Goal: Information Seeking & Learning: Learn about a topic

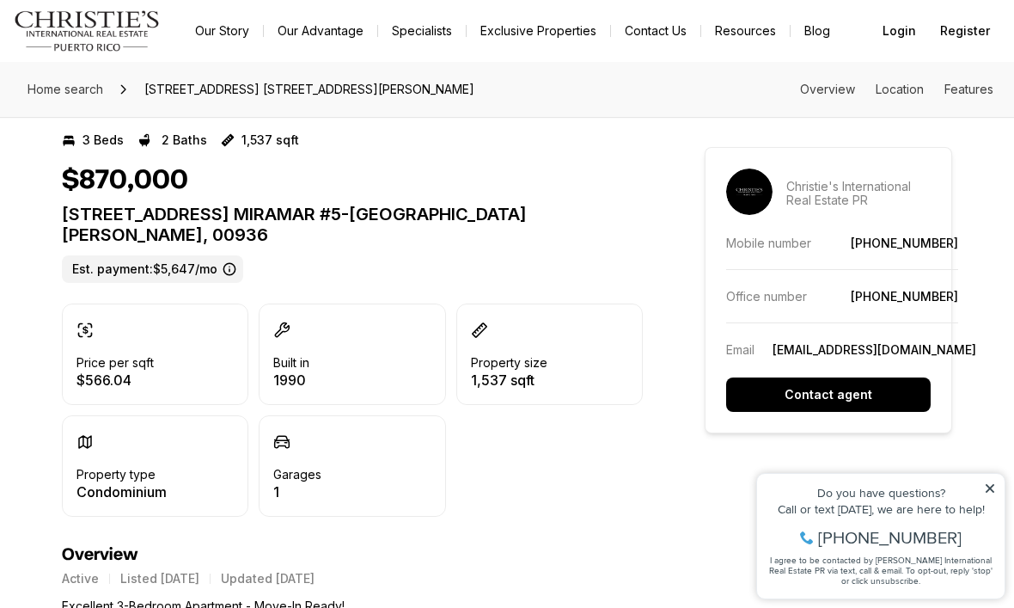
scroll to position [350, 0]
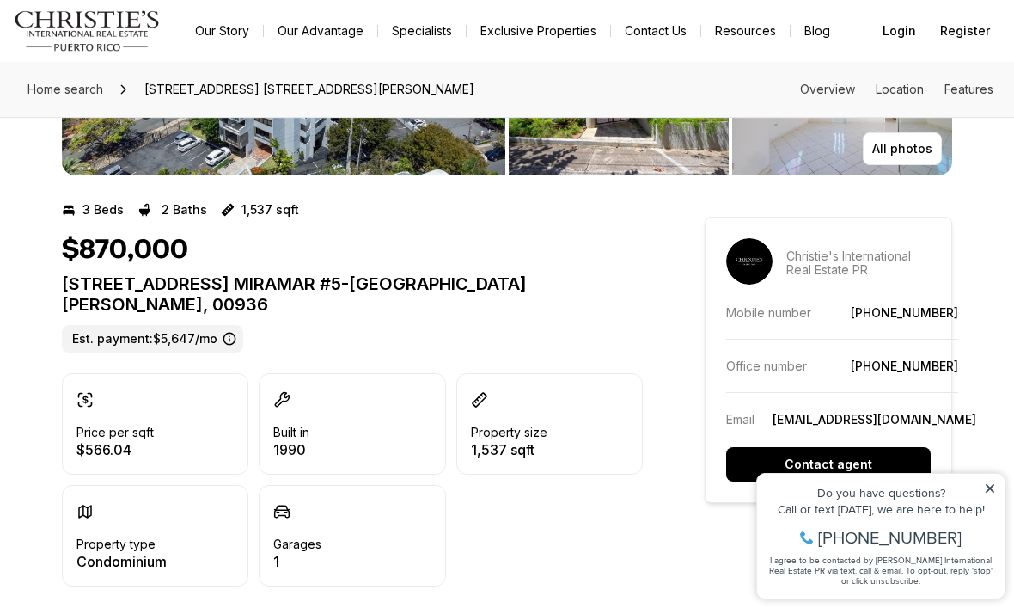
scroll to position [282, 0]
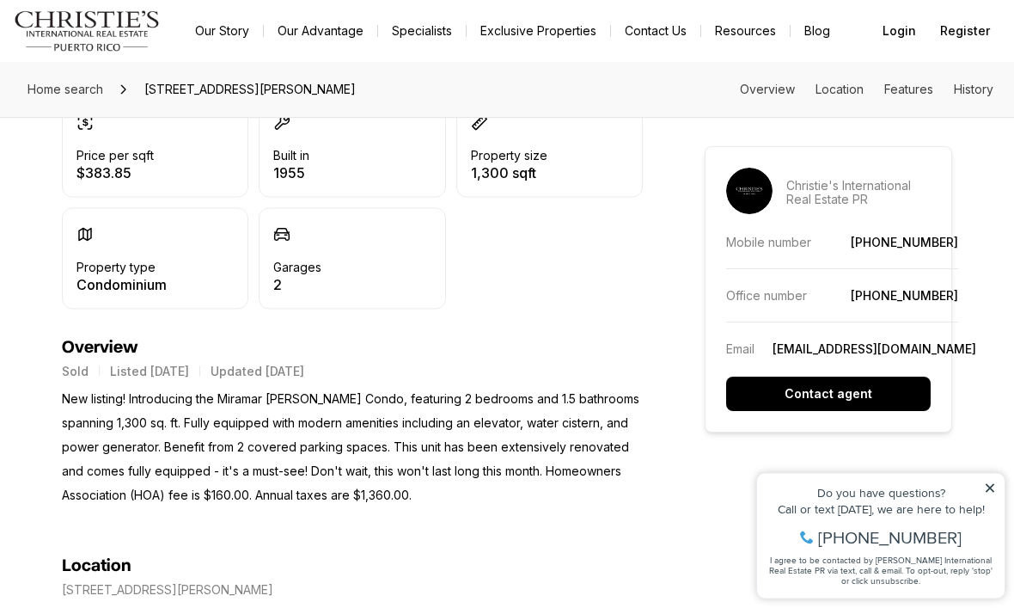
scroll to position [498, 0]
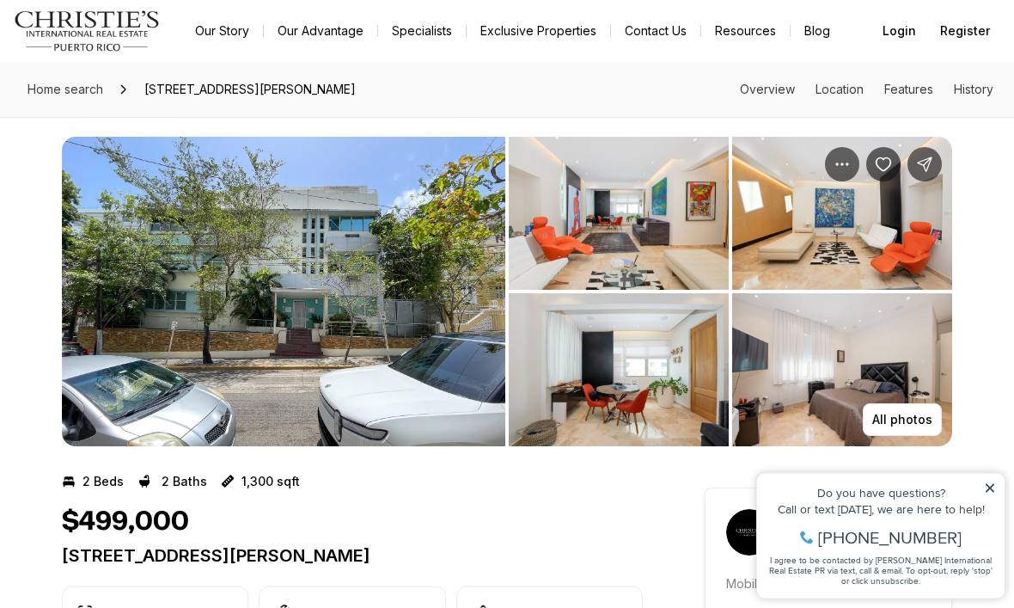
click at [162, 273] on img "View image gallery" at bounding box center [283, 291] width 443 height 309
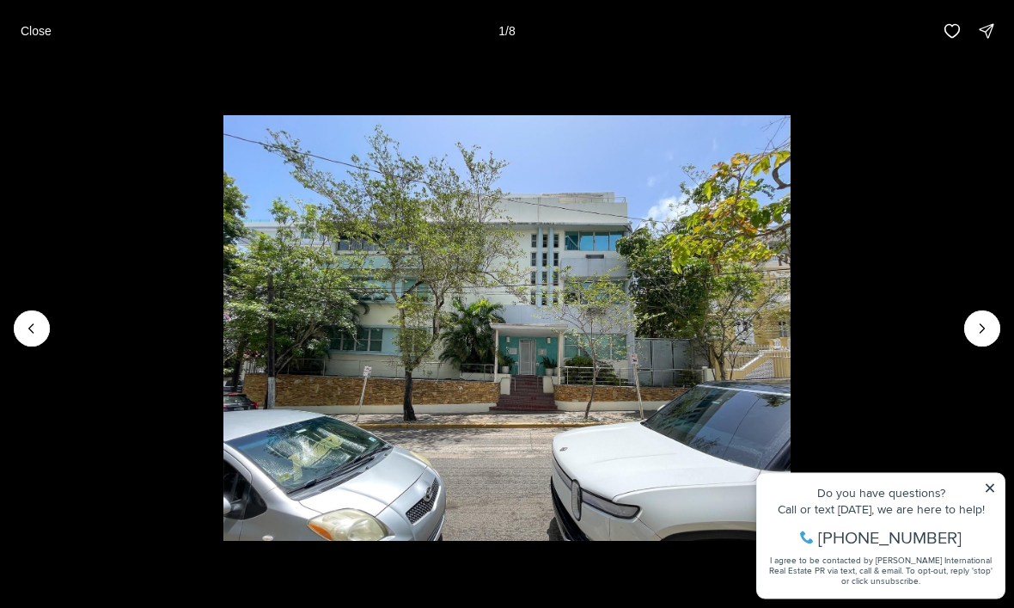
scroll to position [8, 0]
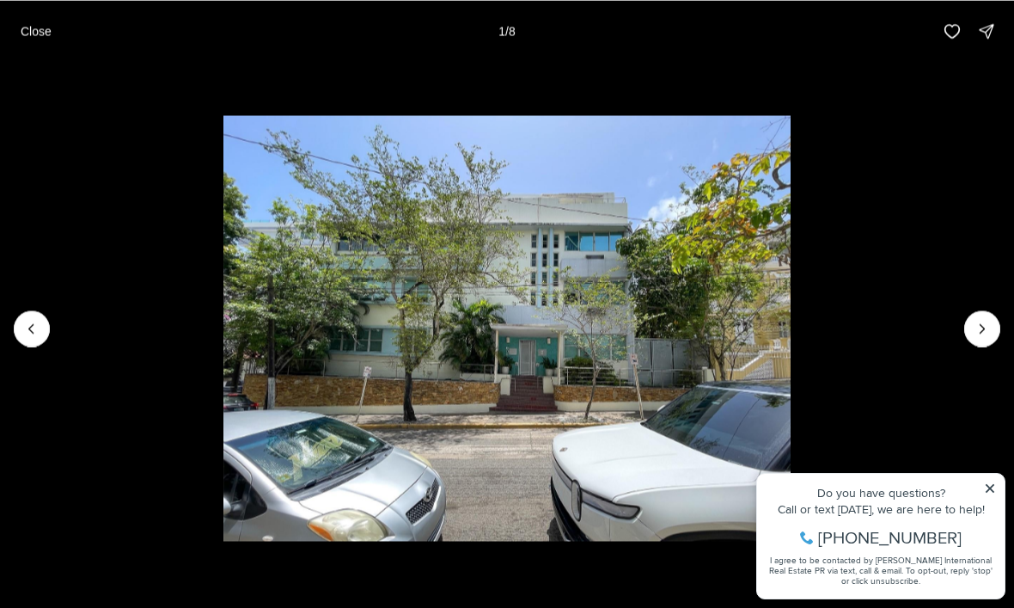
click at [982, 321] on icon "Next slide" at bounding box center [982, 328] width 17 height 17
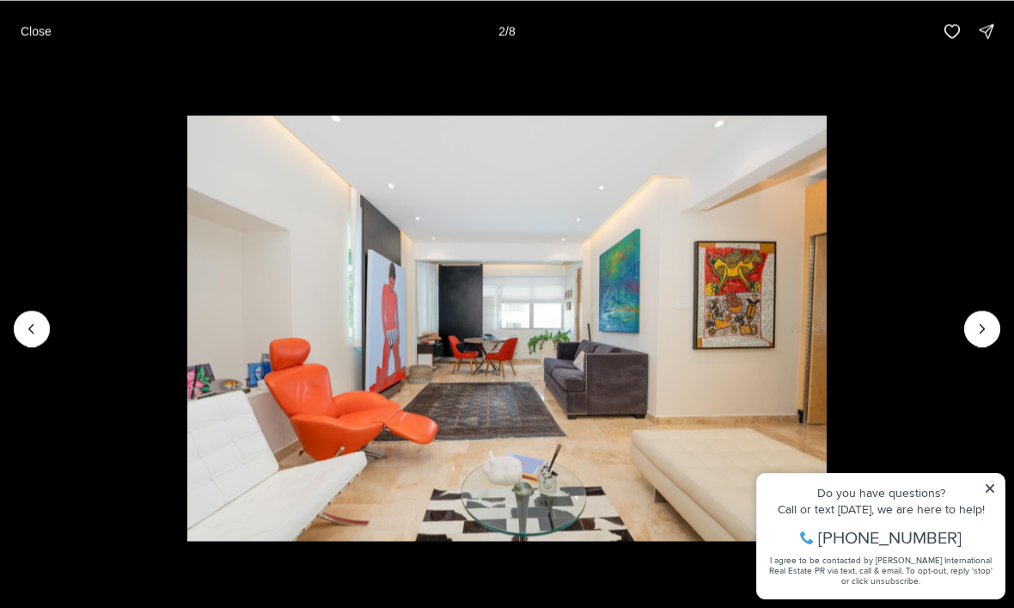
click at [979, 323] on icon "Next slide" at bounding box center [982, 328] width 17 height 17
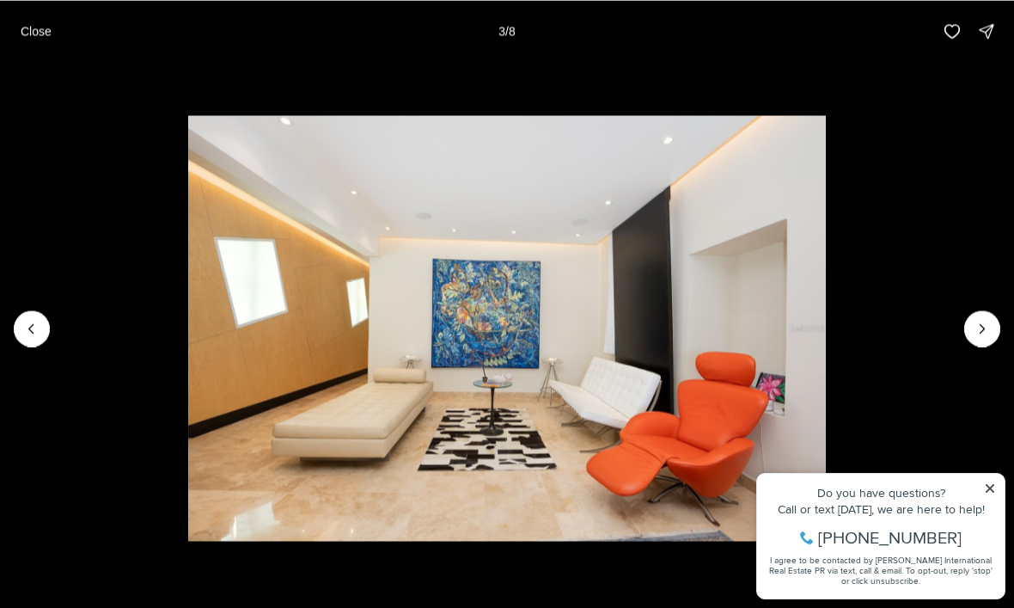
click at [984, 333] on icon "Next slide" at bounding box center [982, 328] width 17 height 17
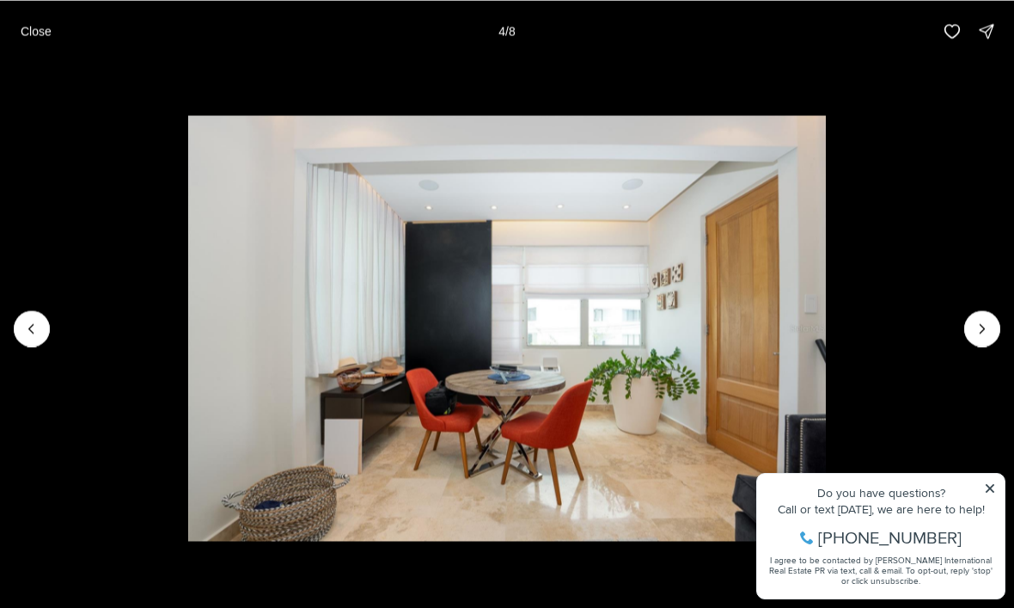
click at [977, 334] on icon "Next slide" at bounding box center [982, 328] width 17 height 17
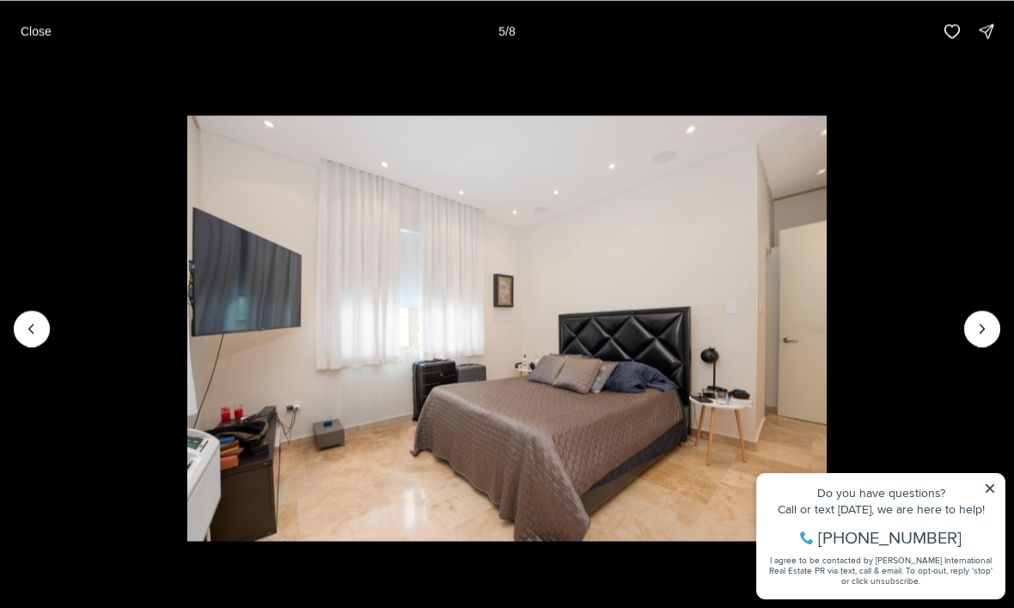
click at [979, 335] on icon "Next slide" at bounding box center [982, 328] width 17 height 17
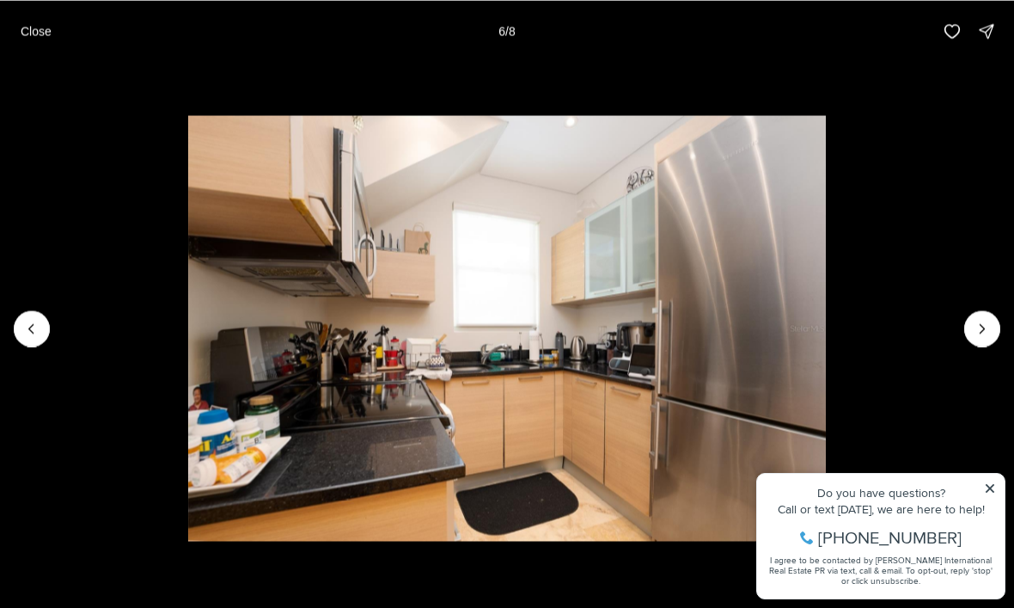
click at [985, 336] on icon "Next slide" at bounding box center [982, 328] width 17 height 17
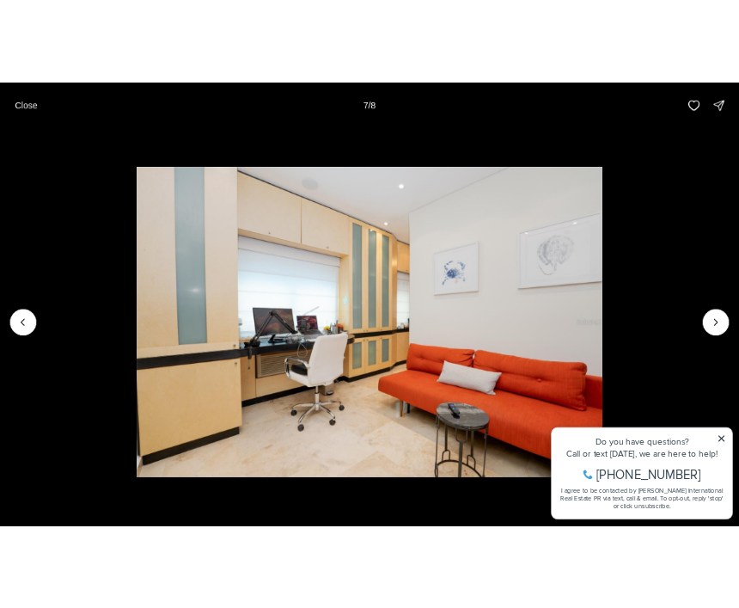
scroll to position [0, 0]
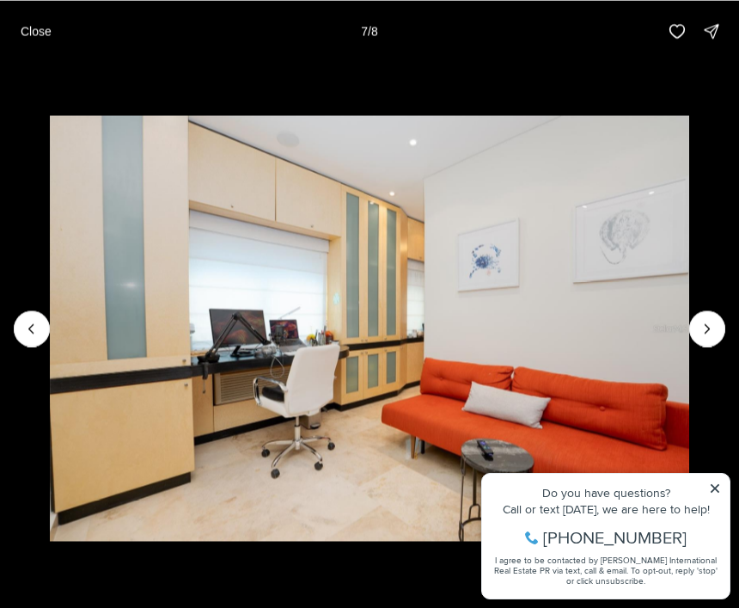
click at [710, 314] on button "Next slide" at bounding box center [707, 328] width 36 height 36
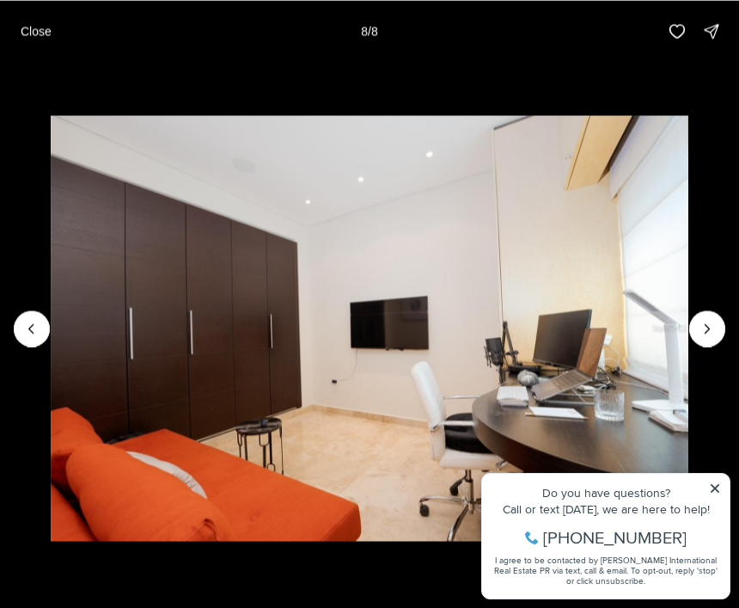
click at [713, 323] on div at bounding box center [707, 328] width 36 height 36
click at [45, 47] on button "Close" at bounding box center [36, 31] width 52 height 34
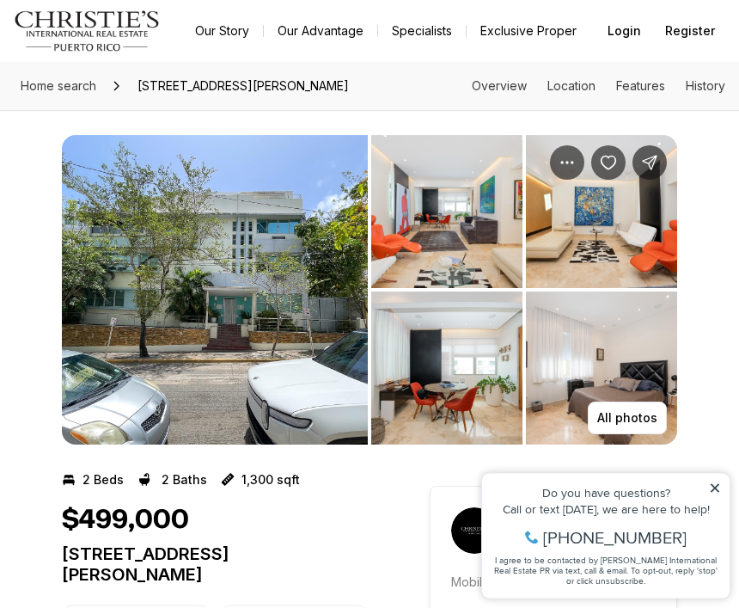
scroll to position [4, 0]
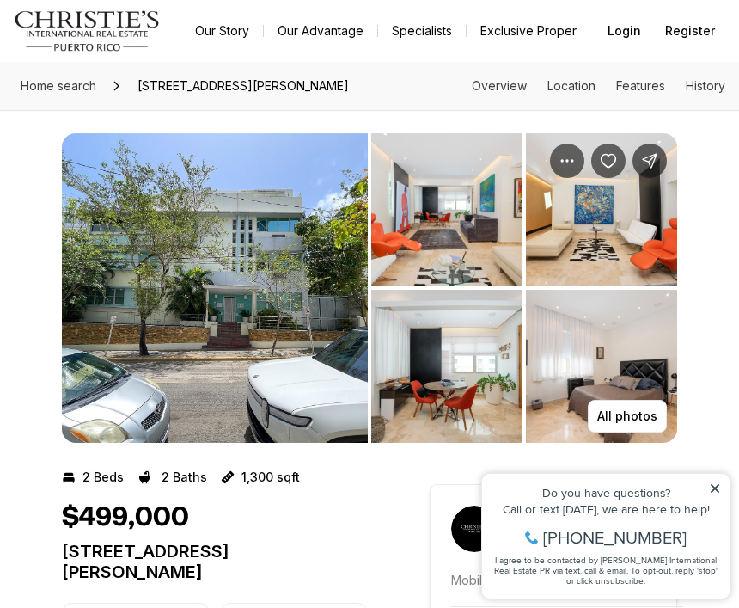
click at [286, 269] on img "View image gallery" at bounding box center [215, 287] width 306 height 309
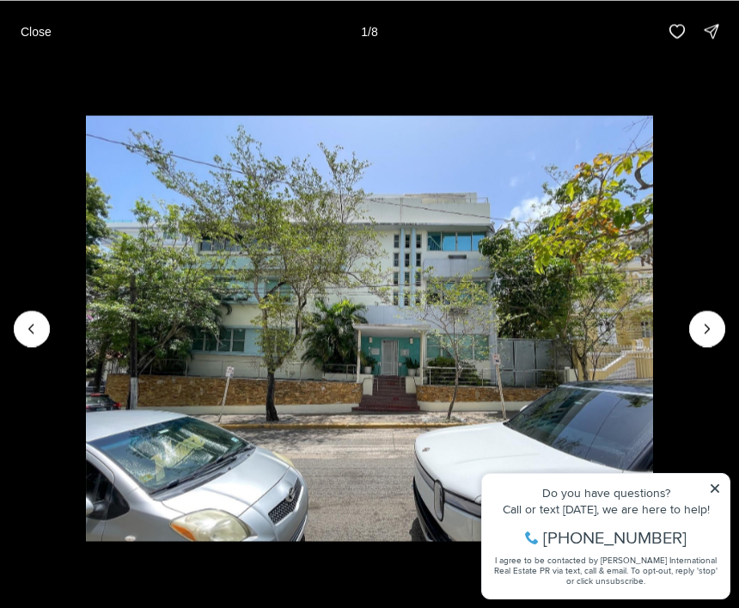
click at [714, 326] on icon "Next slide" at bounding box center [707, 328] width 17 height 17
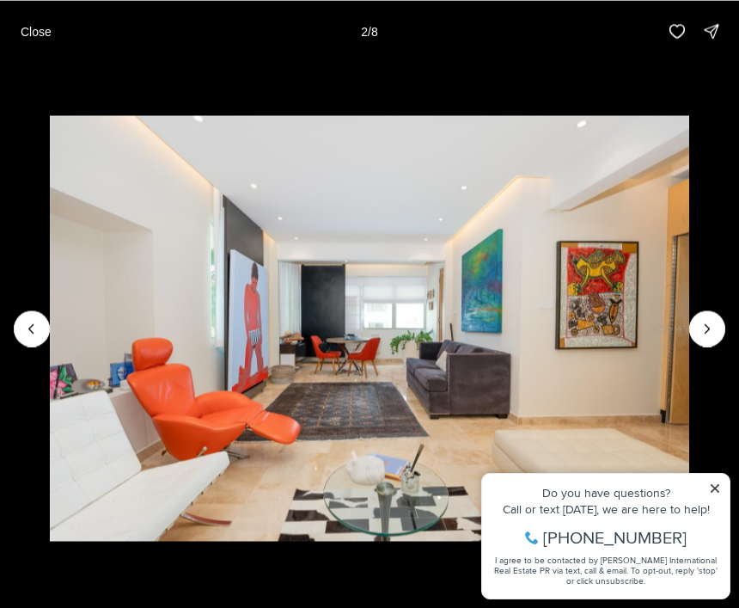
click at [713, 333] on icon "Next slide" at bounding box center [707, 328] width 17 height 17
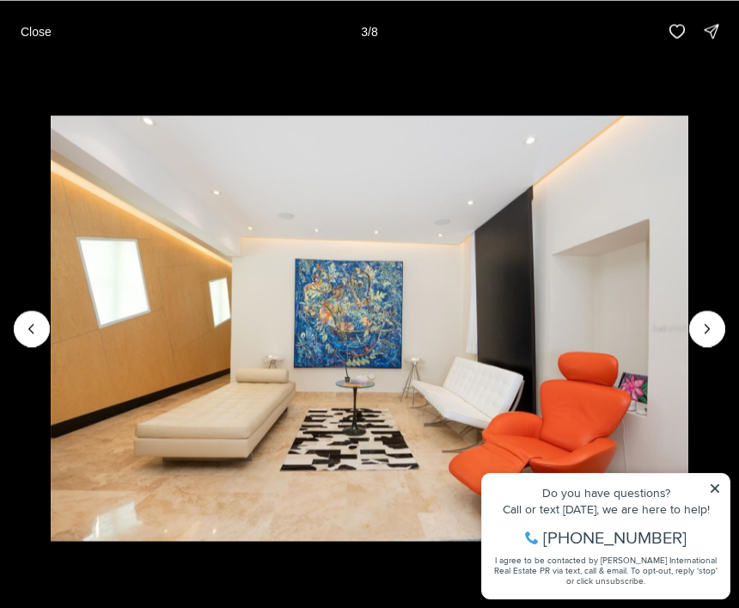
click at [711, 335] on icon "Next slide" at bounding box center [707, 328] width 17 height 17
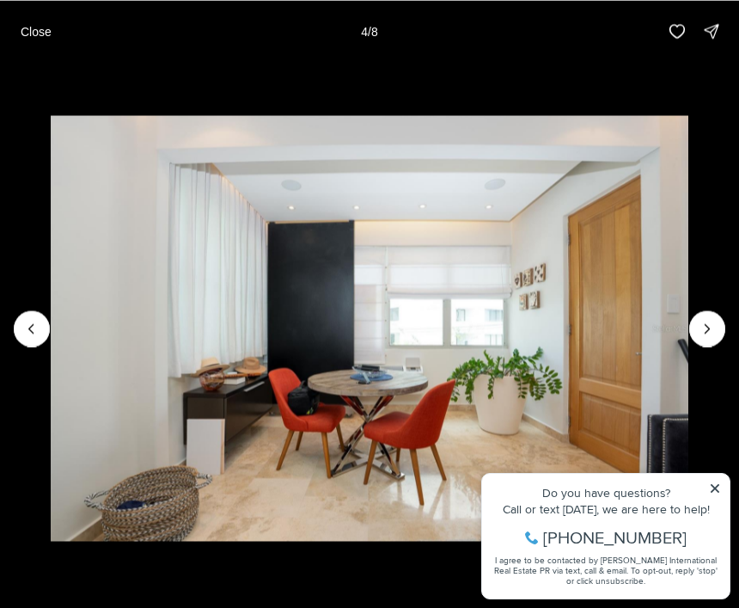
click at [708, 334] on icon "Next slide" at bounding box center [707, 328] width 17 height 17
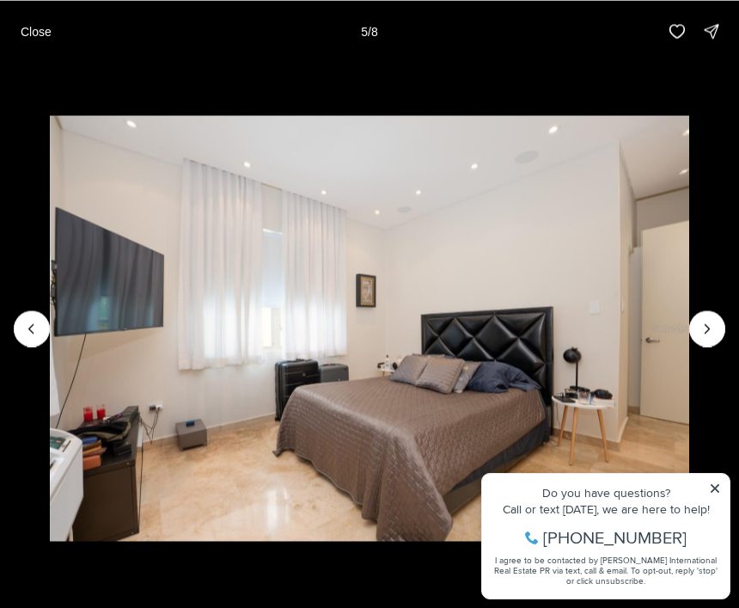
click at [714, 335] on icon "Next slide" at bounding box center [707, 328] width 17 height 17
